Goal: Task Accomplishment & Management: Manage account settings

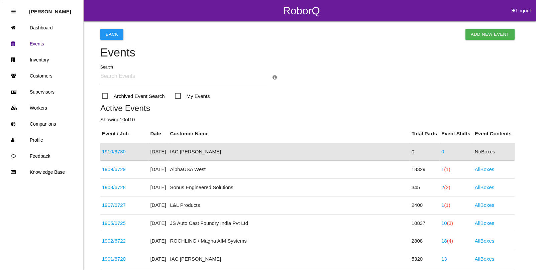
scroll to position [17, 0]
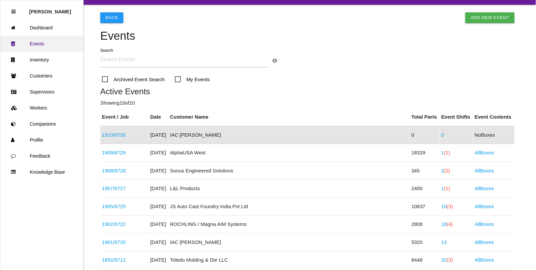
click at [45, 42] on link "Events" at bounding box center [41, 44] width 83 height 16
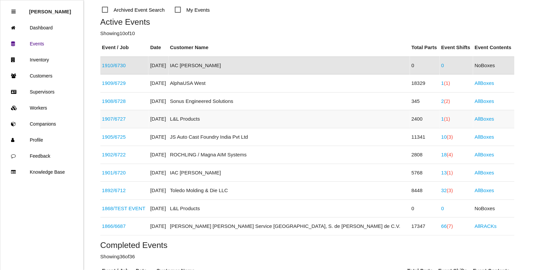
scroll to position [100, 0]
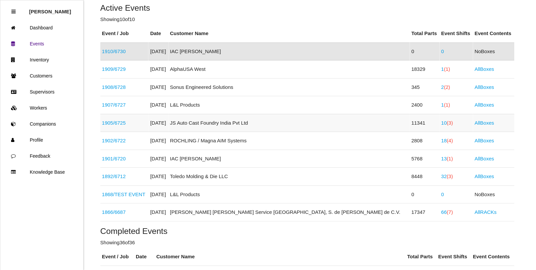
click at [119, 121] on link "1905 / 6725" at bounding box center [114, 123] width 24 height 6
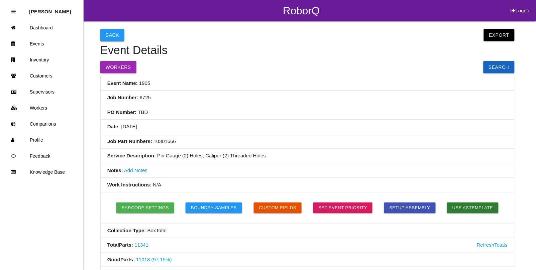
click at [101, 31] on button "Back" at bounding box center [112, 35] width 24 height 12
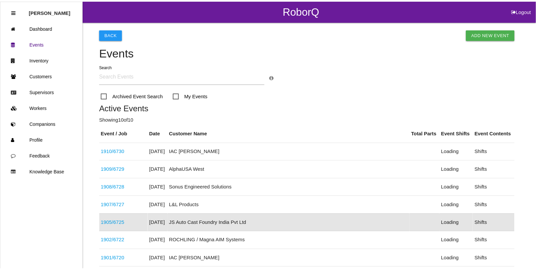
scroll to position [89, 0]
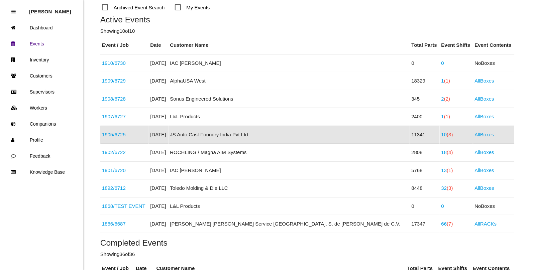
click at [441, 134] on link "10 (3)" at bounding box center [447, 135] width 12 height 6
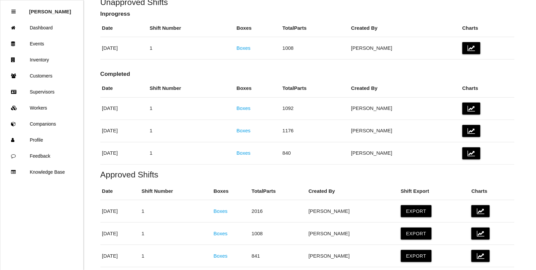
scroll to position [84, 0]
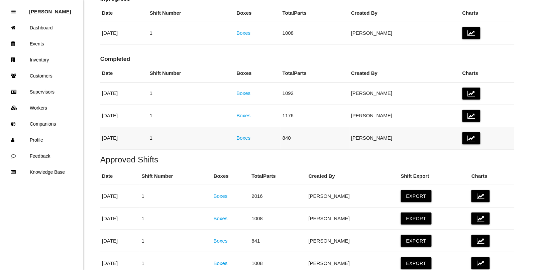
click at [251, 139] on link "Boxes" at bounding box center [244, 138] width 14 height 6
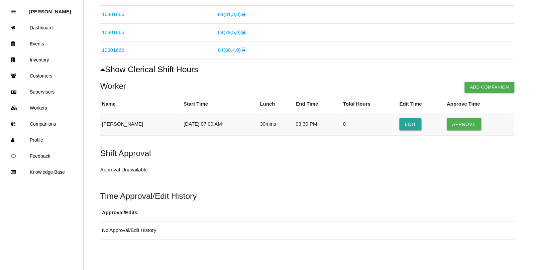
scroll to position [257, 0]
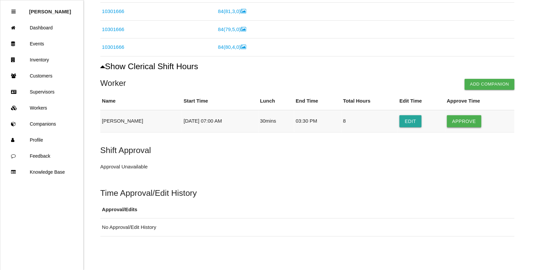
click at [460, 117] on button "Approve" at bounding box center [464, 121] width 34 height 12
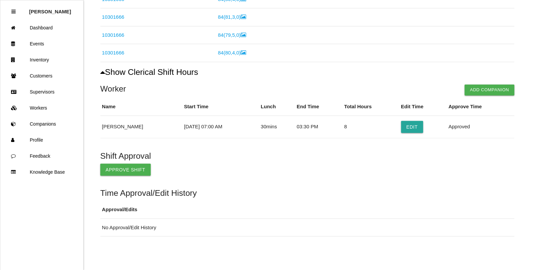
scroll to position [251, 0]
click at [128, 171] on button "Approve Shift" at bounding box center [125, 170] width 50 height 12
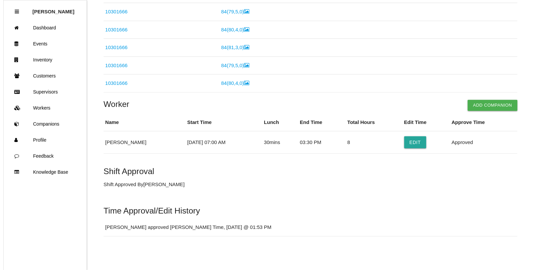
scroll to position [0, 0]
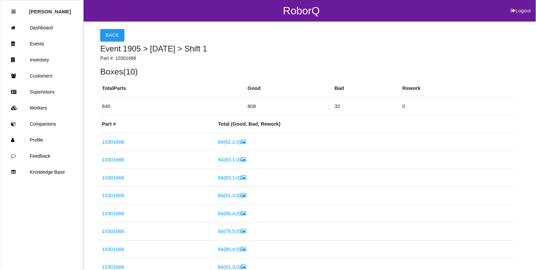
click at [111, 37] on button "Back" at bounding box center [112, 35] width 24 height 12
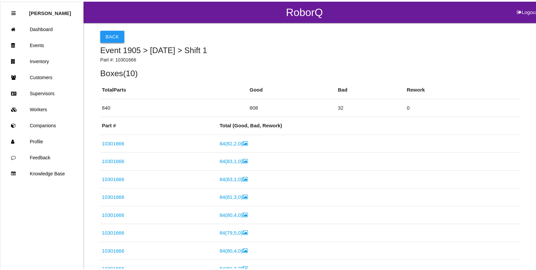
scroll to position [123, 0]
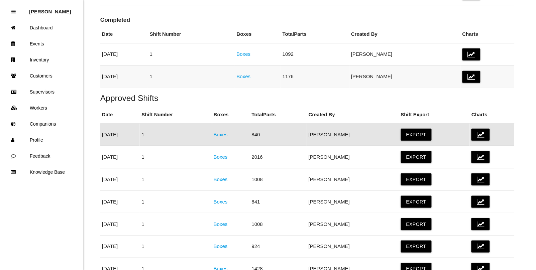
click at [251, 79] on link "Boxes" at bounding box center [244, 77] width 14 height 6
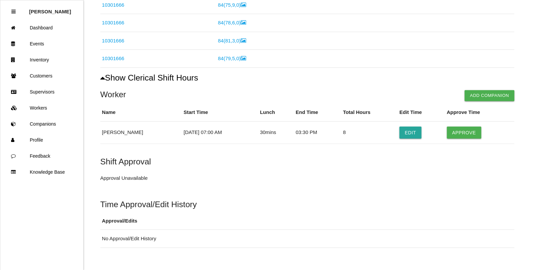
scroll to position [328, 0]
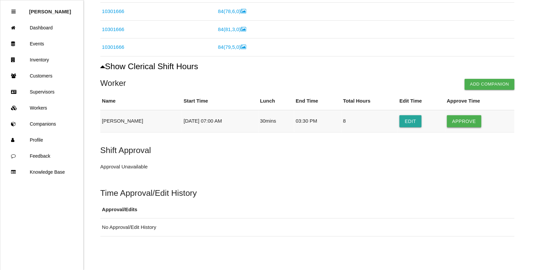
click at [465, 123] on button "Approve" at bounding box center [464, 121] width 34 height 12
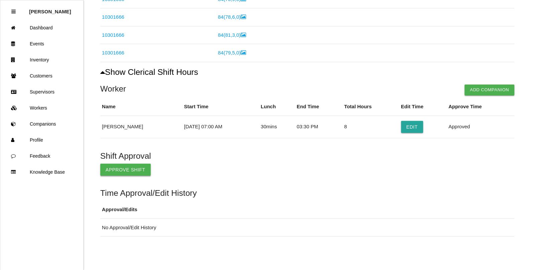
click at [119, 169] on button "Approve Shift" at bounding box center [125, 170] width 50 height 12
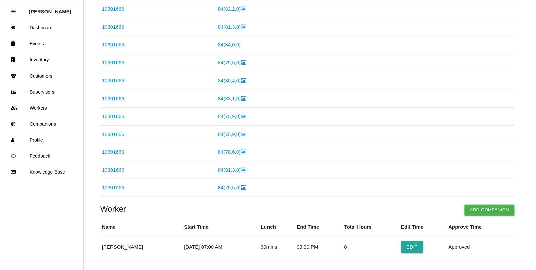
scroll to position [0, 0]
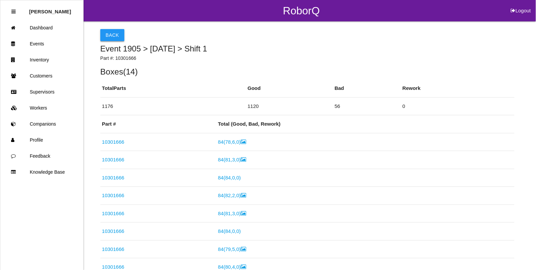
click at [106, 38] on button "Back" at bounding box center [112, 35] width 24 height 12
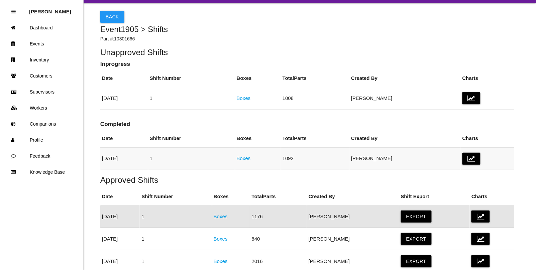
scroll to position [17, 0]
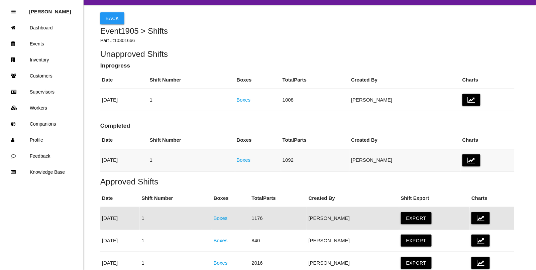
click at [251, 158] on link "Boxes" at bounding box center [244, 160] width 14 height 6
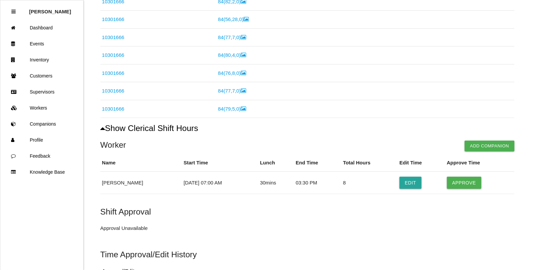
scroll to position [311, 0]
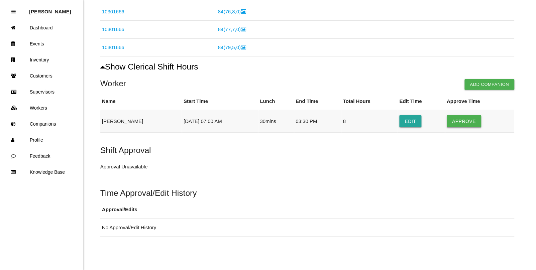
click at [463, 117] on button "Approve" at bounding box center [464, 121] width 34 height 12
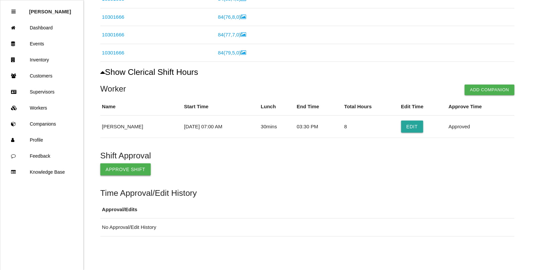
click at [119, 171] on button "Approve Shift" at bounding box center [125, 169] width 50 height 12
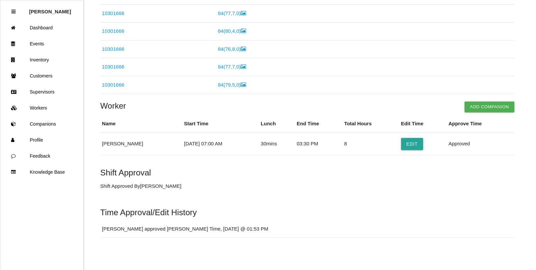
scroll to position [0, 0]
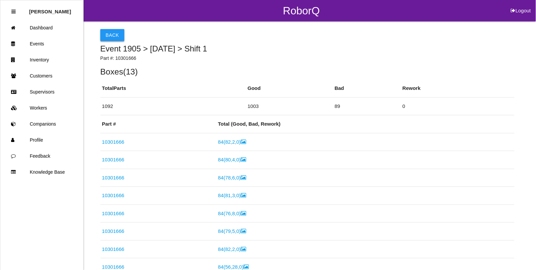
click at [105, 39] on button "Back" at bounding box center [112, 35] width 24 height 12
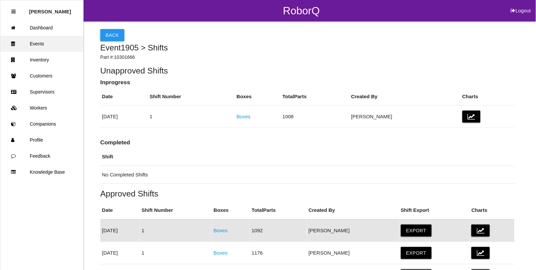
click at [39, 47] on link "Events" at bounding box center [41, 44] width 83 height 16
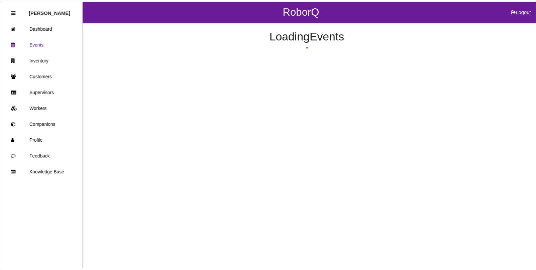
scroll to position [89, 0]
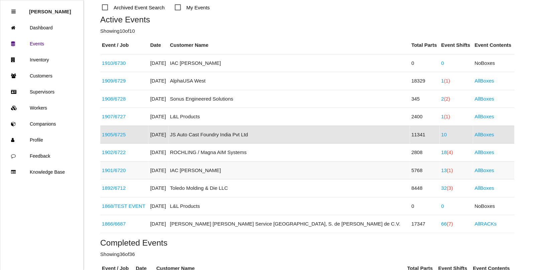
click at [447, 172] on span "(1)" at bounding box center [450, 170] width 6 height 6
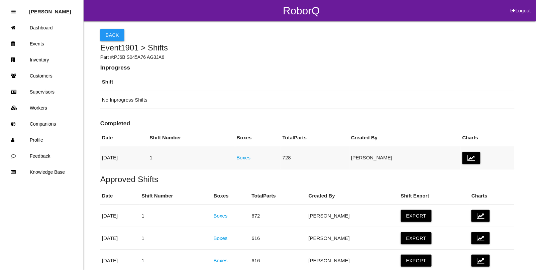
click at [251, 156] on link "Boxes" at bounding box center [244, 158] width 14 height 6
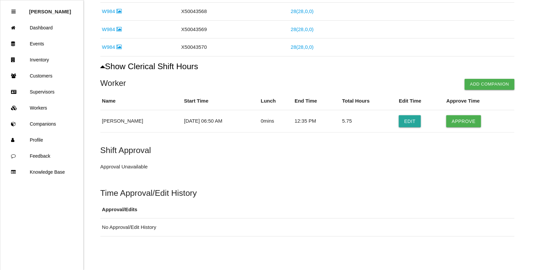
scroll to position [544, 0]
click at [408, 120] on button "Edit" at bounding box center [410, 121] width 22 height 12
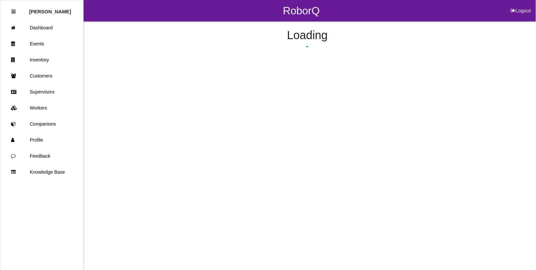
select select "6"
select select "50"
select select "12"
select select "35"
select select "2"
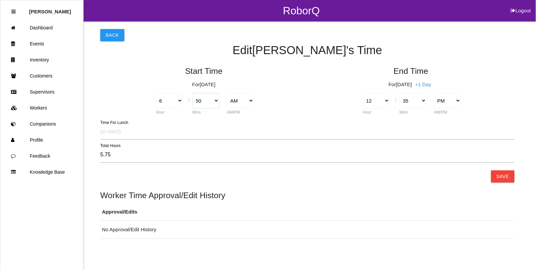
click at [209, 102] on select "00 01 02 03 04 05 06 07 08 09 10 11 12 13 14 15 16 17 18 19 20 21 22 23 24 25 2…" at bounding box center [205, 100] width 27 height 15
select select "45"
click at [192, 93] on select "00 01 02 03 04 05 06 07 08 09 10 11 12 13 14 15 16 17 18 19 20 21 22 23 24 25 2…" at bounding box center [205, 100] width 27 height 15
type input "5.83"
click at [423, 100] on select "00 01 02 03 04 05 06 07 08 09 10 11 12 13 14 15 16 17 18 19 20 21 22 23 24 25 2…" at bounding box center [412, 100] width 27 height 15
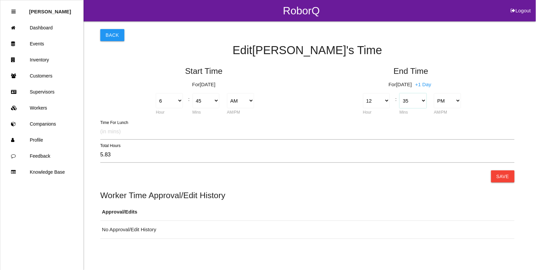
select select "30"
click at [399, 93] on select "00 01 02 03 04 05 06 07 08 09 10 11 12 13 14 15 16 17 18 19 20 21 22 23 24 25 2…" at bounding box center [412, 100] width 27 height 15
type input "5.75"
click at [503, 179] on button "Save" at bounding box center [502, 176] width 23 height 12
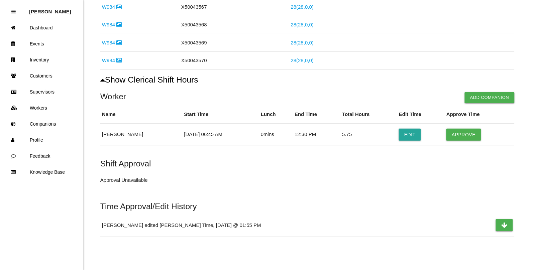
scroll to position [530, 0]
click at [454, 133] on button "Approve" at bounding box center [463, 135] width 34 height 12
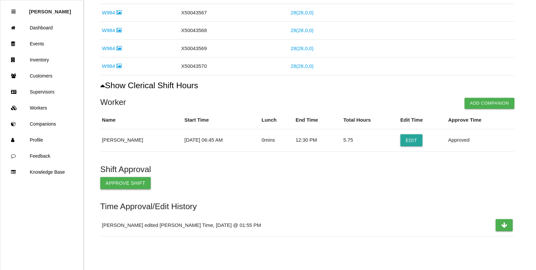
scroll to position [525, 0]
click at [112, 179] on button "Approve Shift" at bounding box center [125, 183] width 50 height 12
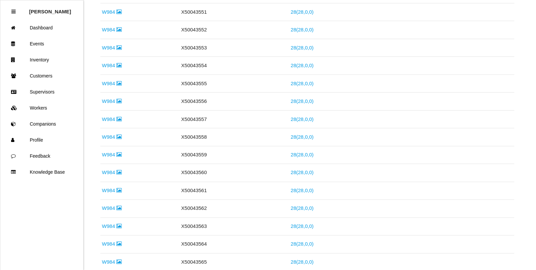
scroll to position [191, 0]
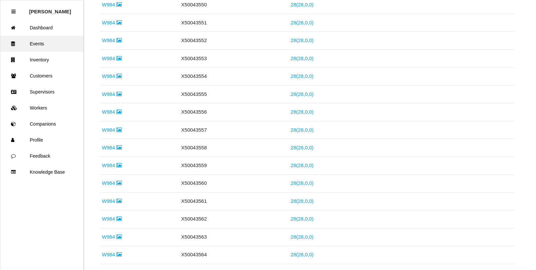
click at [36, 44] on link "Events" at bounding box center [41, 44] width 83 height 16
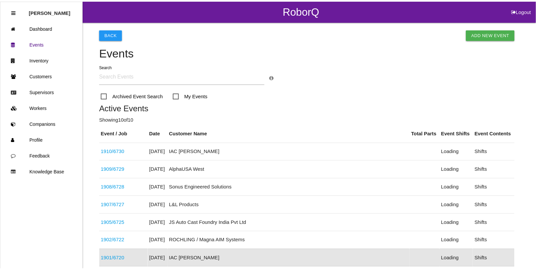
scroll to position [124, 0]
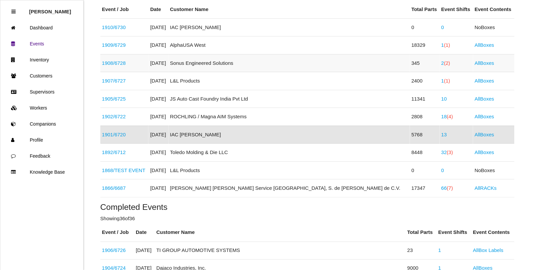
click at [444, 62] on span "(2)" at bounding box center [447, 63] width 6 height 6
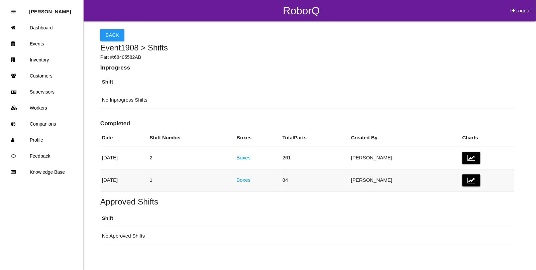
click at [251, 181] on link "Boxes" at bounding box center [244, 180] width 14 height 6
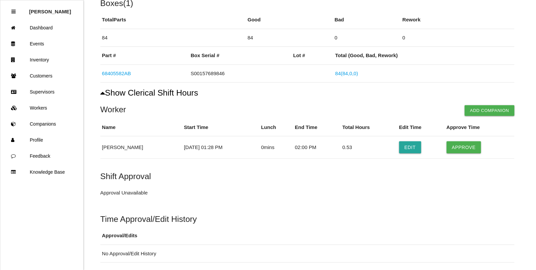
scroll to position [84, 0]
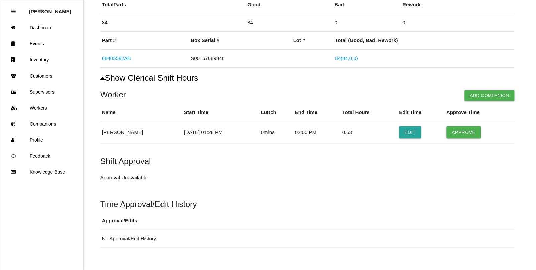
drag, startPoint x: 461, startPoint y: 131, endPoint x: 438, endPoint y: 147, distance: 28.3
click at [461, 131] on button "Approve" at bounding box center [463, 132] width 34 height 12
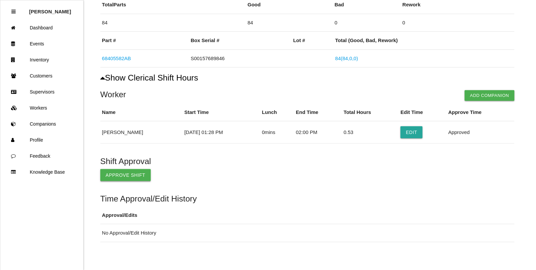
click at [132, 175] on button "Approve Shift" at bounding box center [125, 175] width 50 height 12
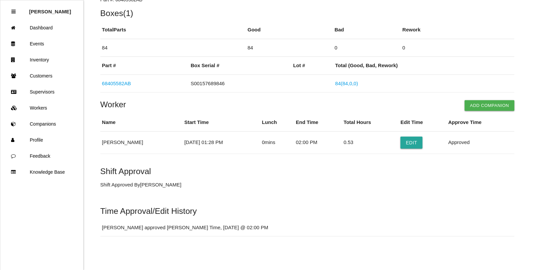
scroll to position [0, 0]
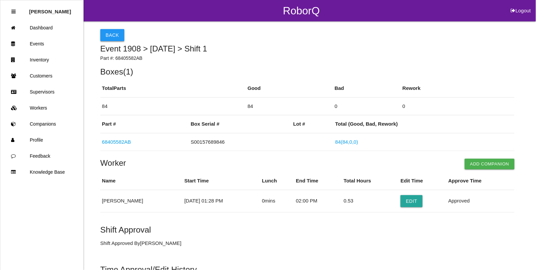
click at [112, 33] on button "Back" at bounding box center [112, 35] width 24 height 12
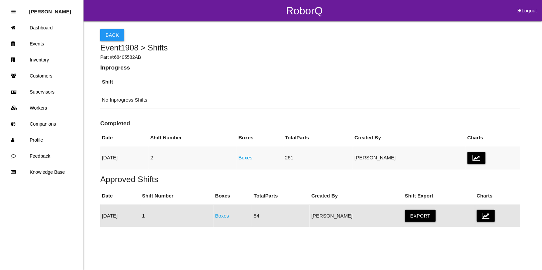
click at [253, 159] on link "Boxes" at bounding box center [246, 158] width 14 height 6
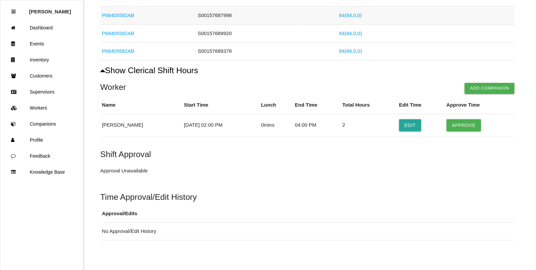
scroll to position [149, 0]
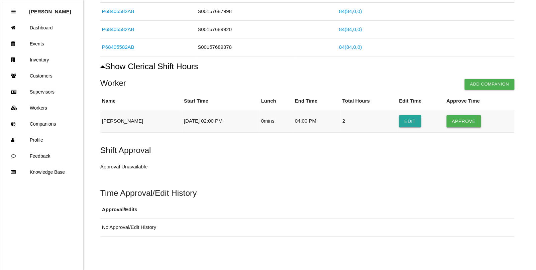
click at [467, 123] on button "Approve" at bounding box center [463, 121] width 34 height 12
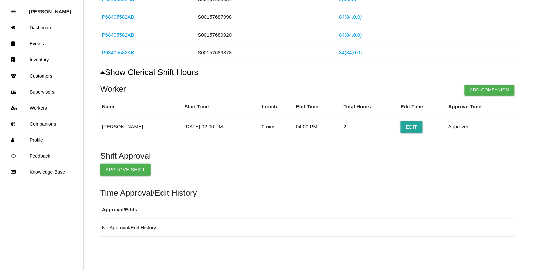
click at [127, 169] on button "Approve Shift" at bounding box center [125, 170] width 50 height 12
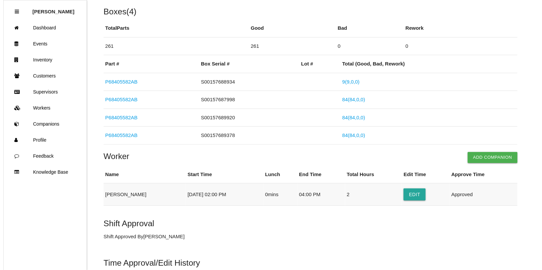
scroll to position [0, 0]
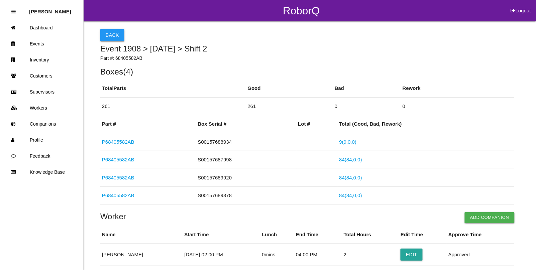
click at [108, 32] on button "Back" at bounding box center [112, 35] width 24 height 12
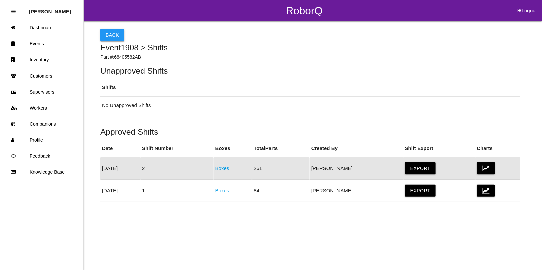
click at [109, 33] on button "Back" at bounding box center [112, 35] width 24 height 12
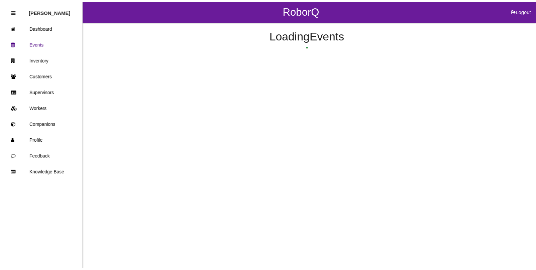
scroll to position [52, 0]
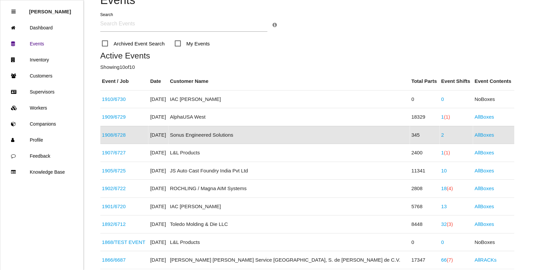
click at [114, 134] on link "1908 / 6728" at bounding box center [114, 135] width 24 height 6
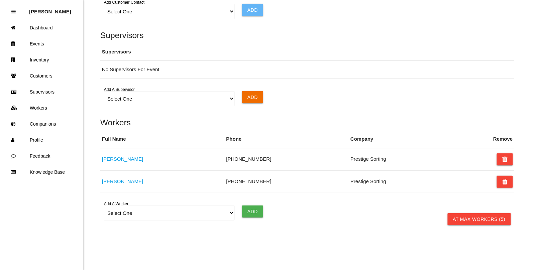
scroll to position [592, 0]
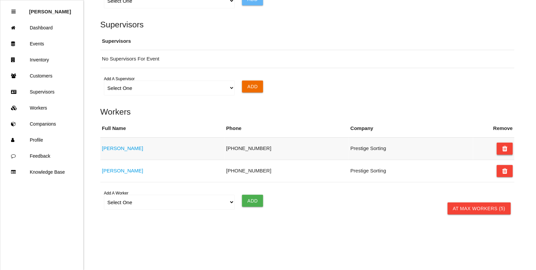
click at [508, 146] on button at bounding box center [504, 149] width 16 height 12
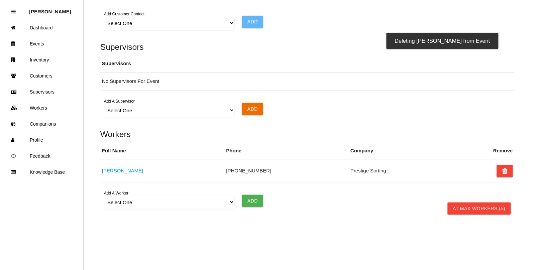
scroll to position [569, 0]
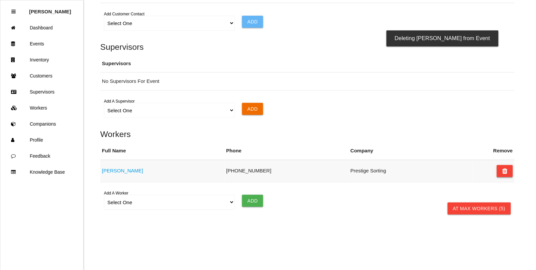
click at [503, 170] on icon at bounding box center [504, 171] width 5 height 12
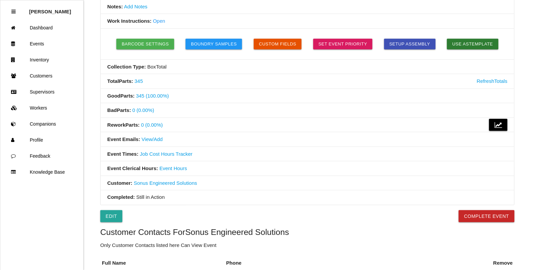
scroll to position [167, 0]
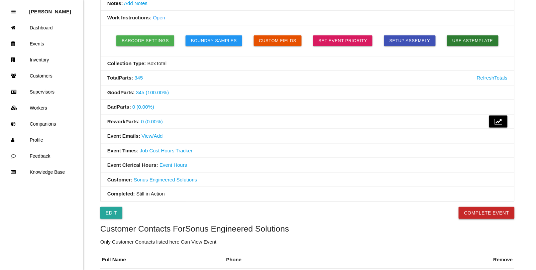
click at [485, 213] on button "Complete Event" at bounding box center [486, 213] width 56 height 12
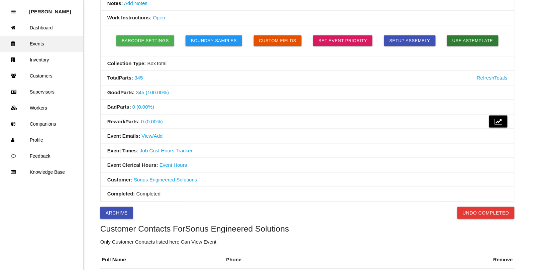
click at [39, 44] on link "Events" at bounding box center [41, 44] width 83 height 16
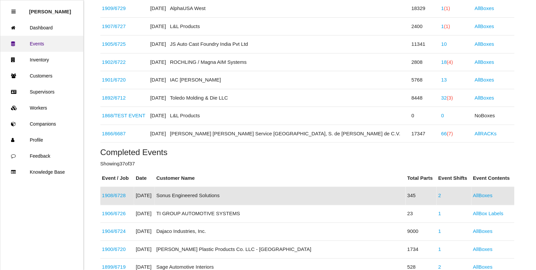
scroll to position [139, 0]
